Goal: Transaction & Acquisition: Purchase product/service

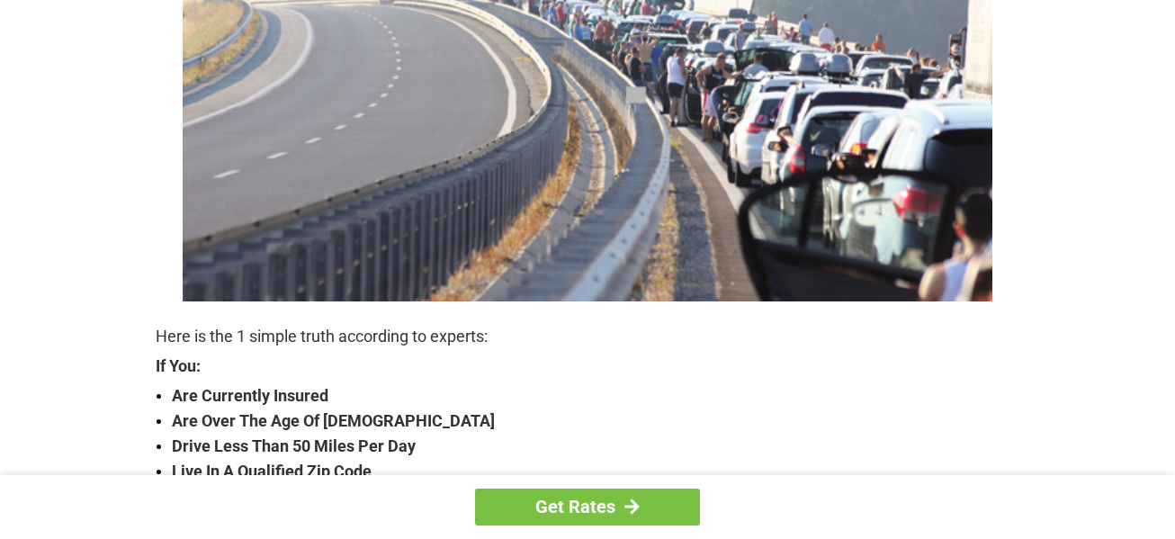
scroll to position [360, 0]
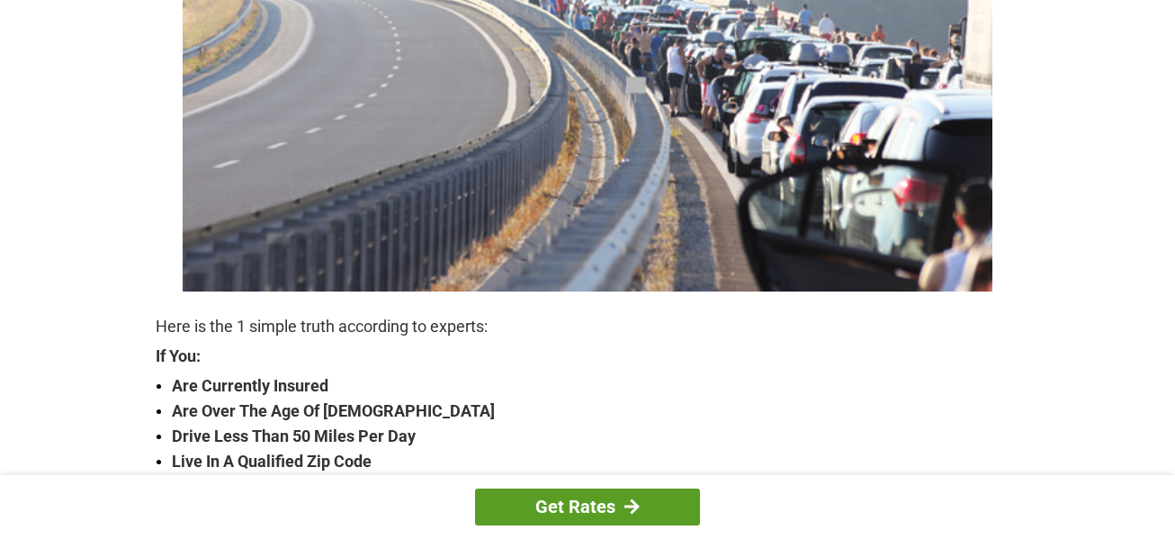
click at [654, 506] on link "Get Rates" at bounding box center [587, 507] width 225 height 37
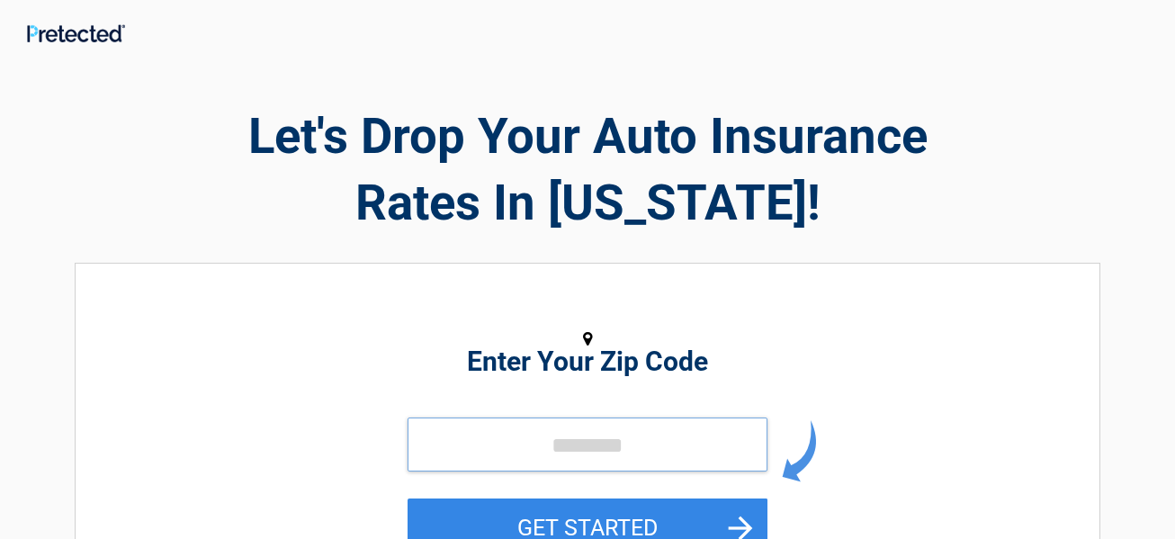
click at [553, 421] on input "tel" at bounding box center [588, 444] width 360 height 54
type input "*****"
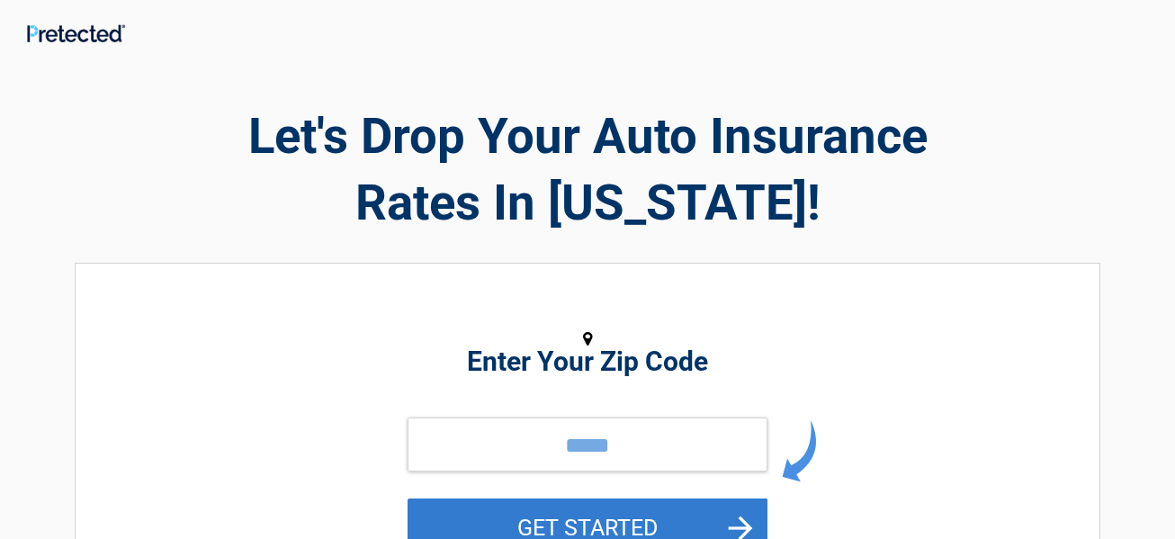
click at [490, 519] on button "GET STARTED" at bounding box center [588, 527] width 360 height 58
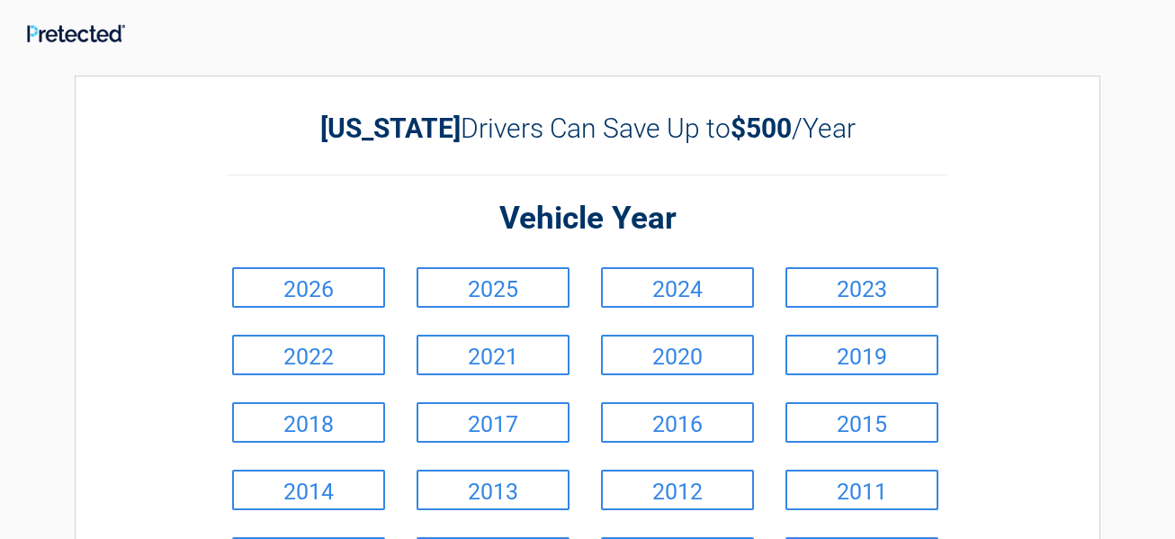
click at [1044, 33] on div at bounding box center [587, 30] width 1175 height 35
